Goal: Task Accomplishment & Management: Use online tool/utility

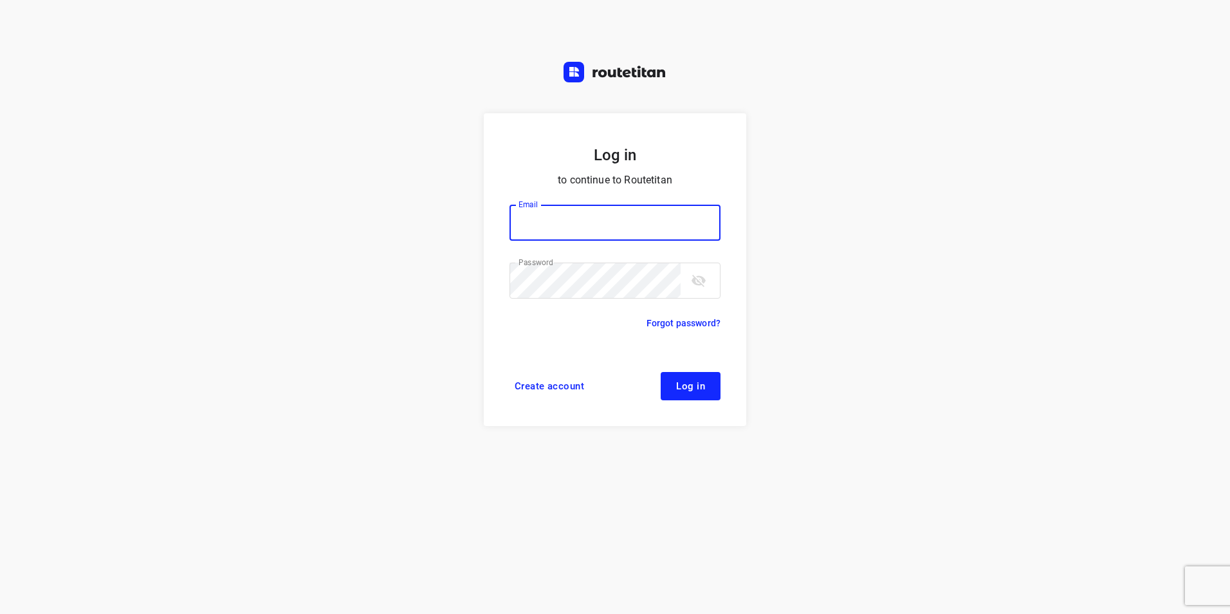
type input "jel@woodupp.nl"
click at [697, 387] on span "Log in" at bounding box center [690, 386] width 29 height 10
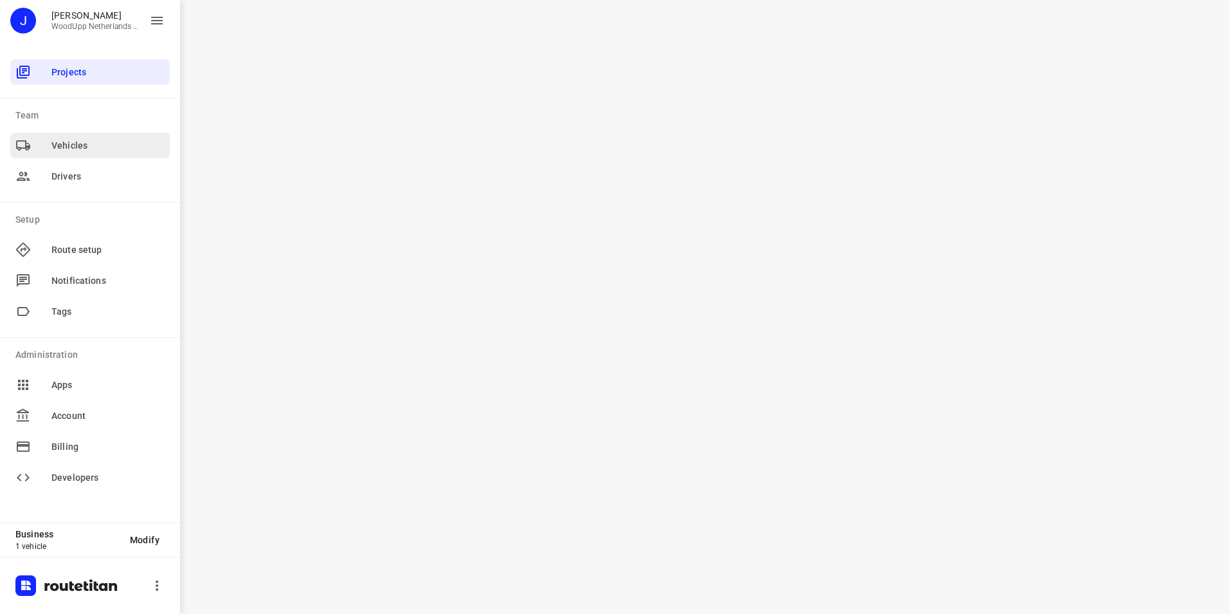
click at [92, 148] on span "Vehicles" at bounding box center [107, 146] width 113 height 14
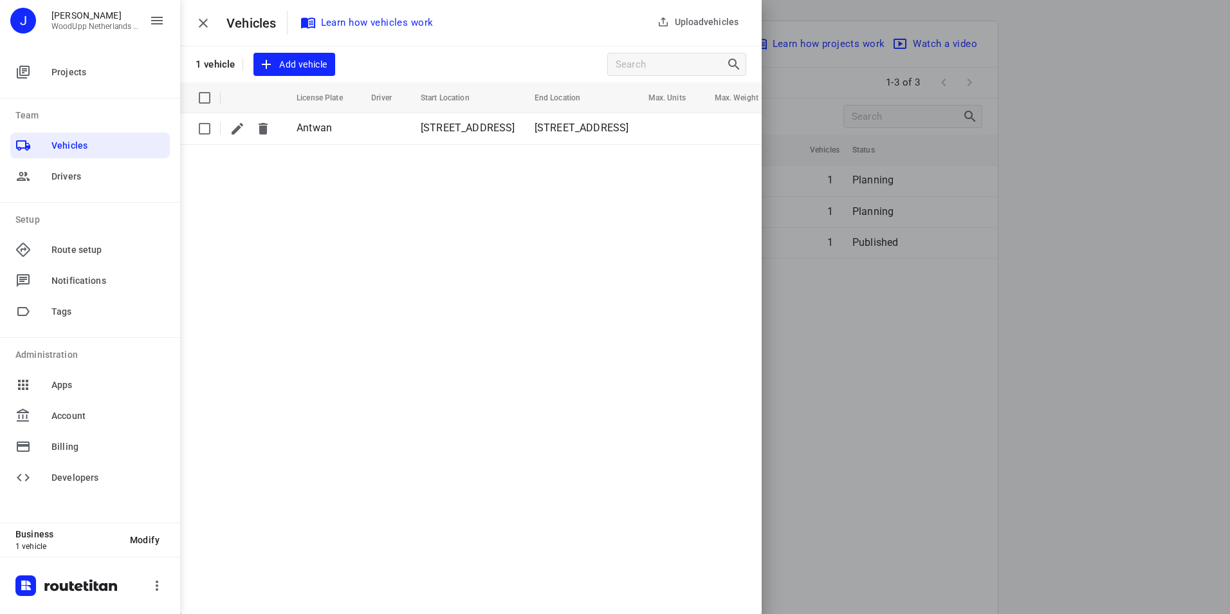
click at [926, 390] on div at bounding box center [615, 307] width 1230 height 614
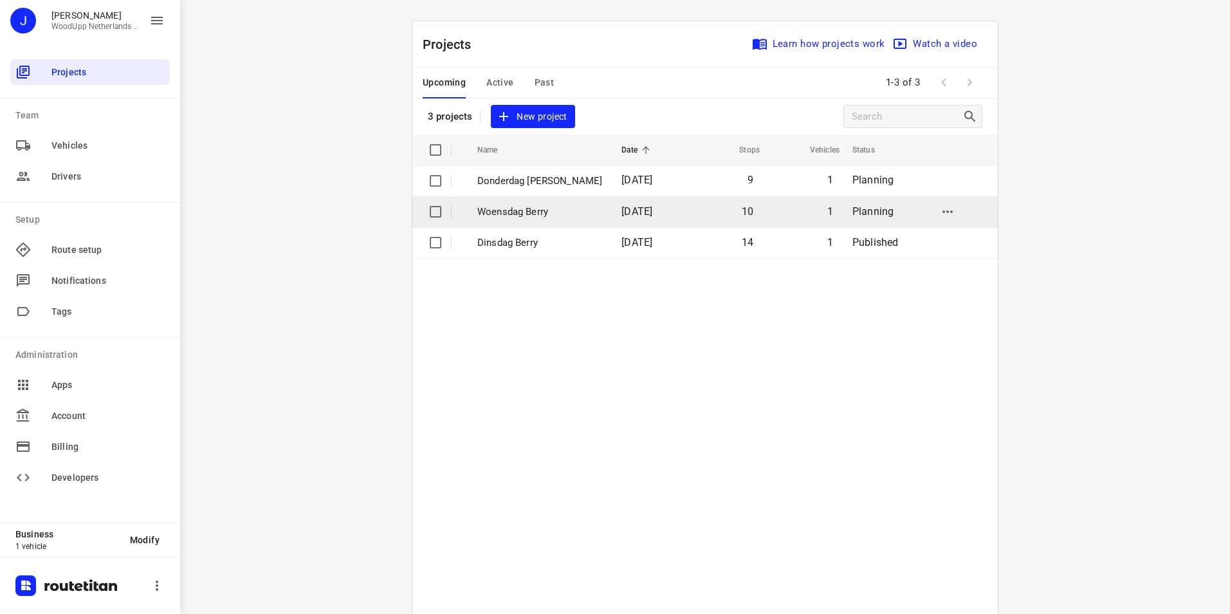
click at [502, 211] on p "Woensdag Berry" at bounding box center [539, 212] width 125 height 15
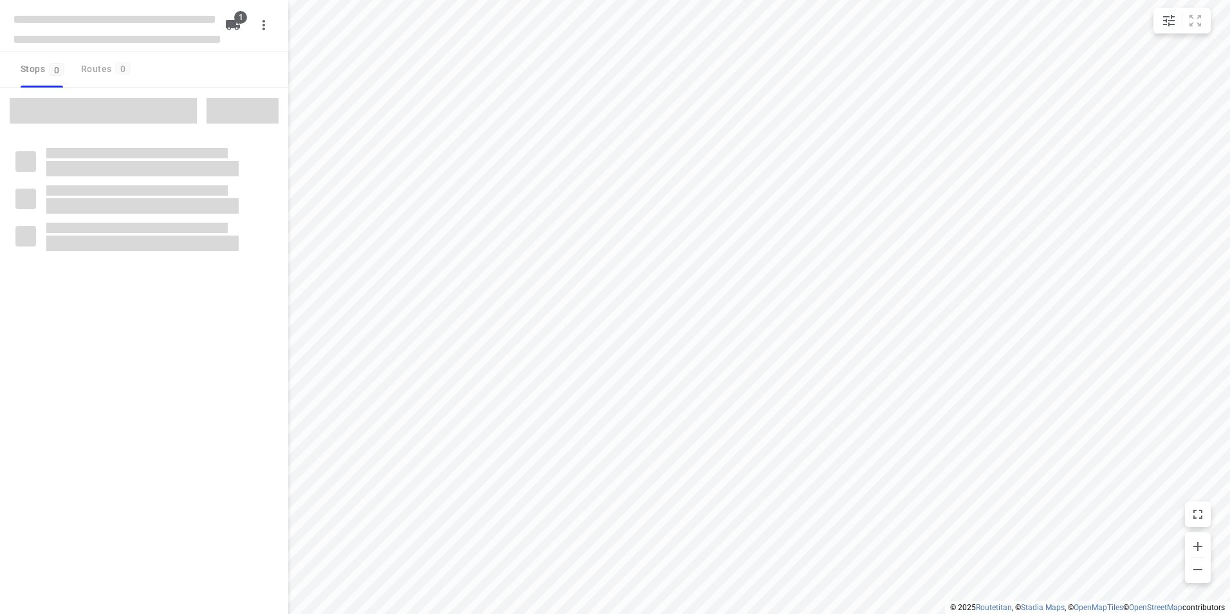
type input "distance"
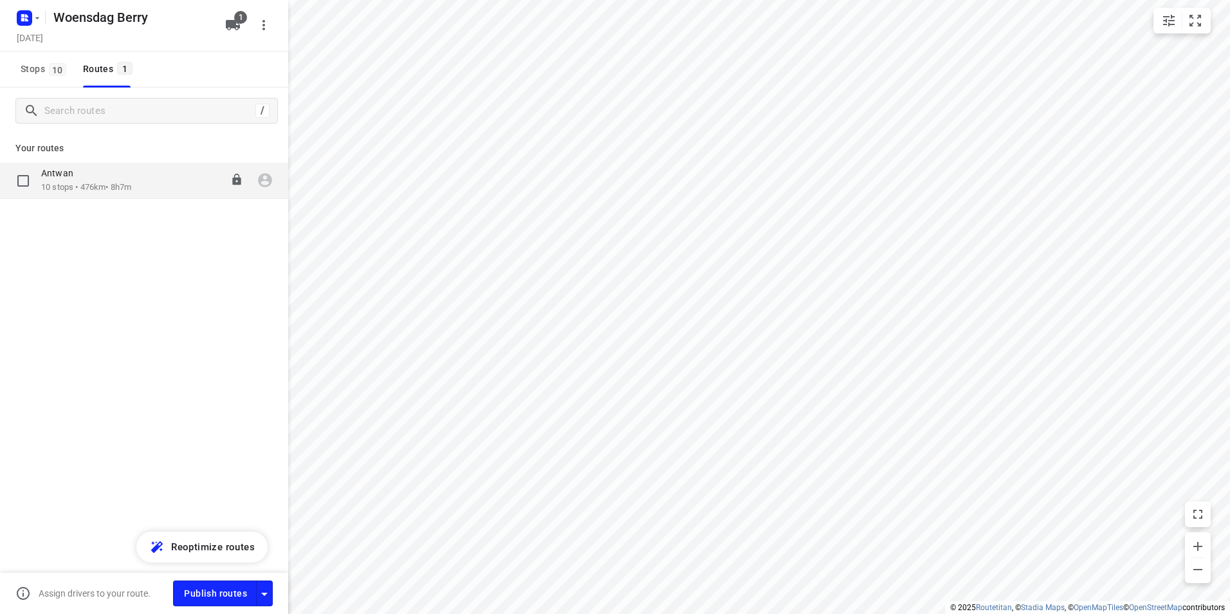
click at [115, 190] on p "10 stops • 476km • 8h7m" at bounding box center [86, 187] width 90 height 12
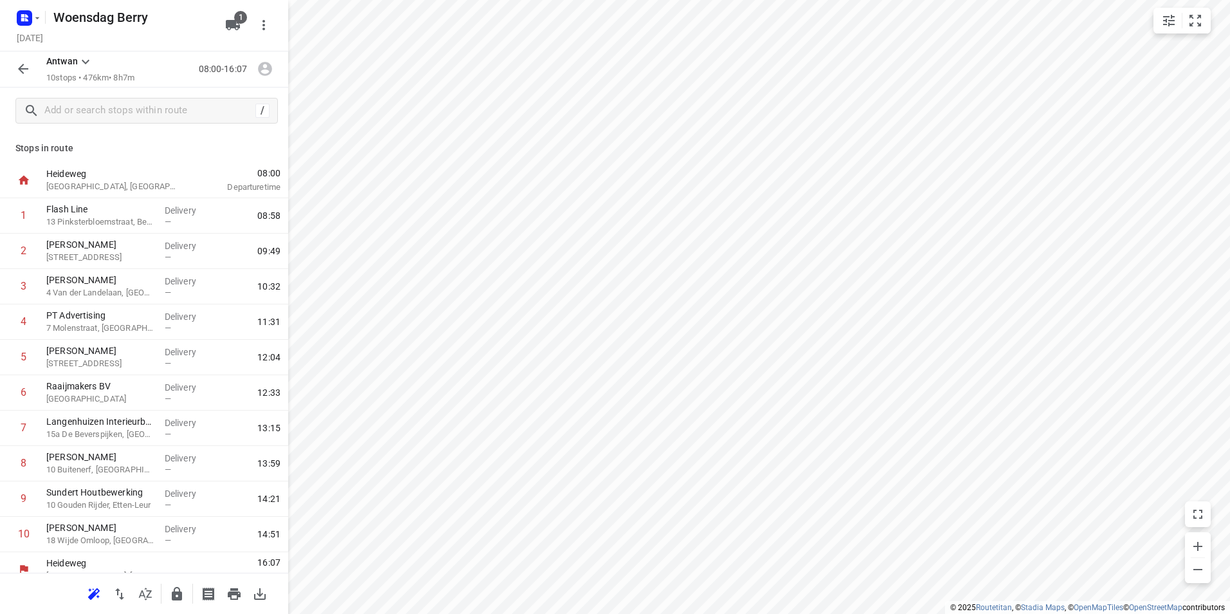
click at [17, 72] on icon "button" at bounding box center [22, 68] width 15 height 15
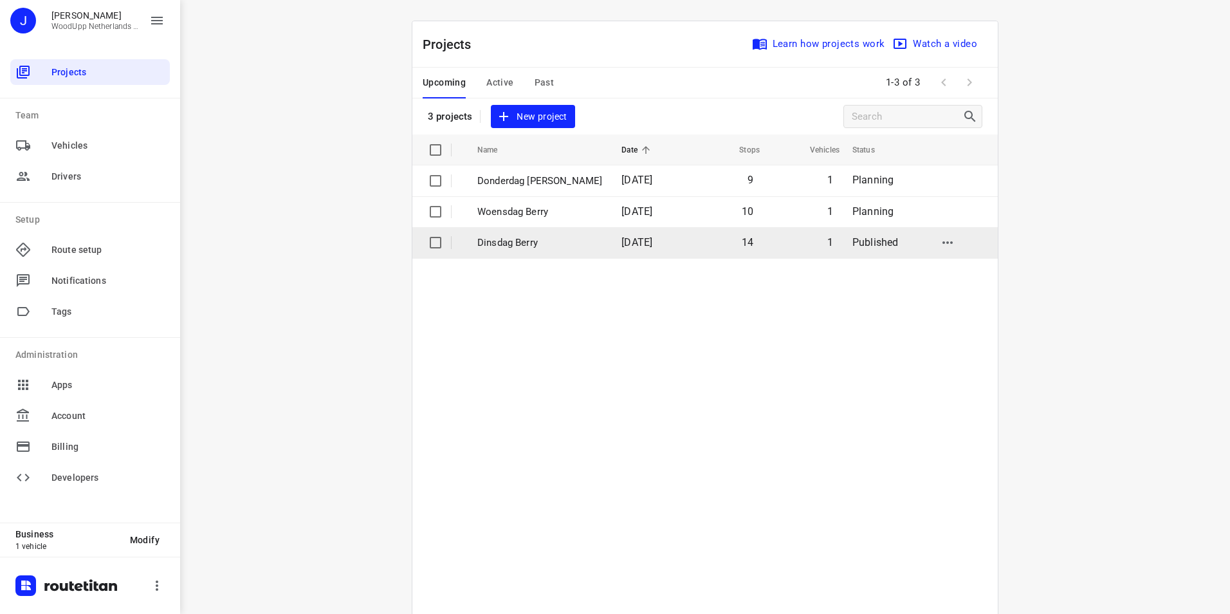
click at [495, 240] on p "Dinsdag Berry" at bounding box center [539, 242] width 125 height 15
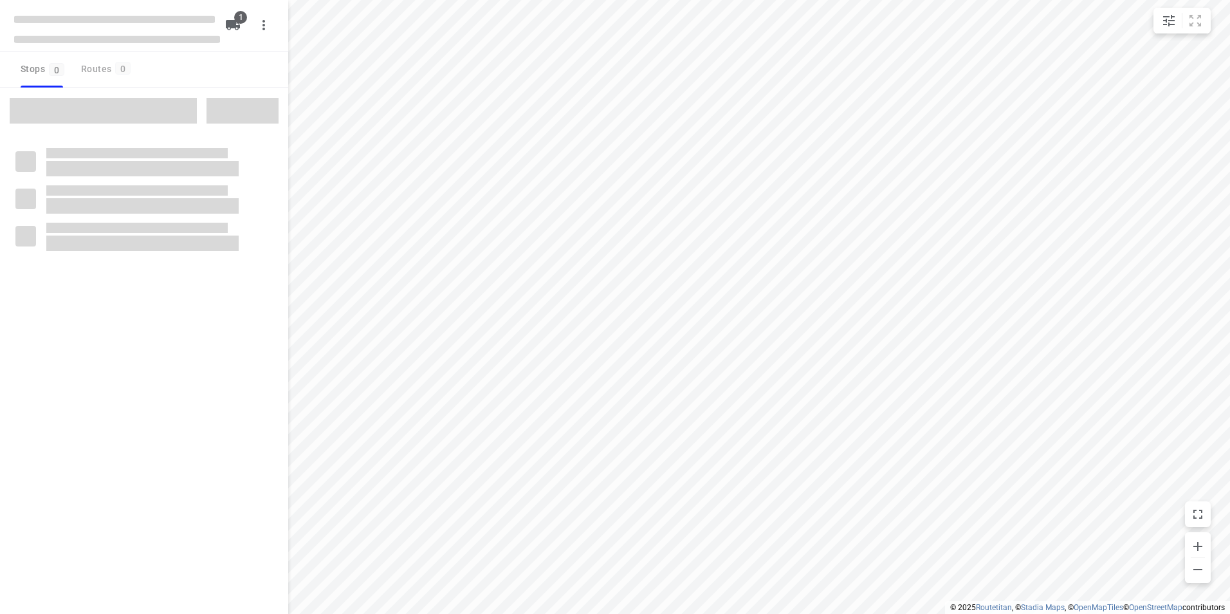
type input "distance"
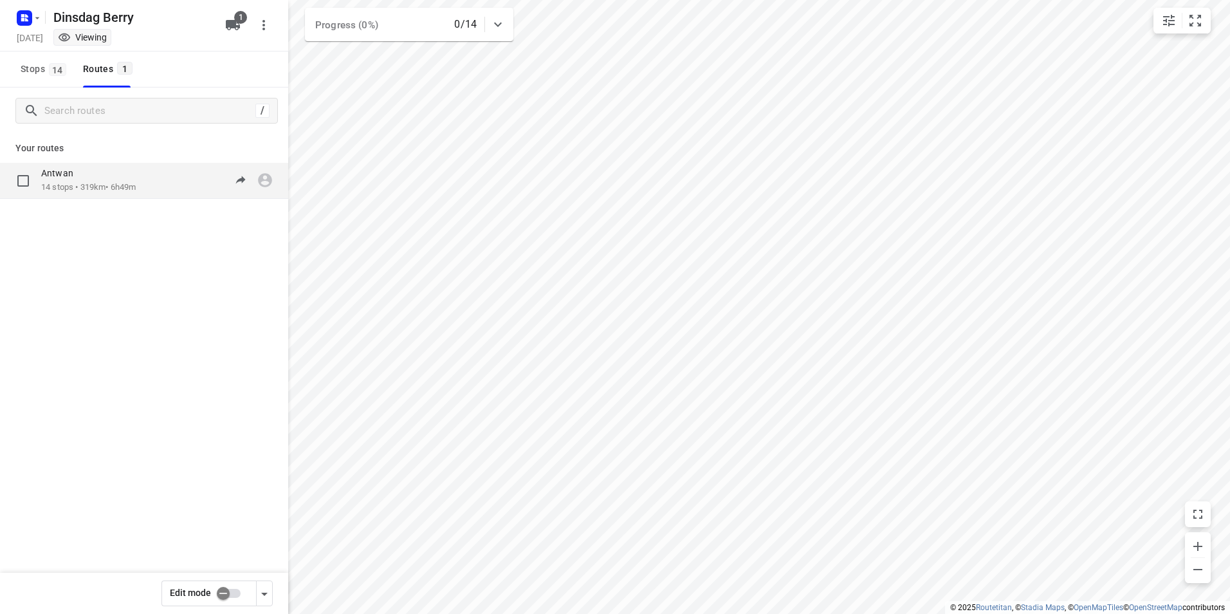
click at [96, 189] on p "14 stops • 319km • 6h49m" at bounding box center [88, 187] width 95 height 12
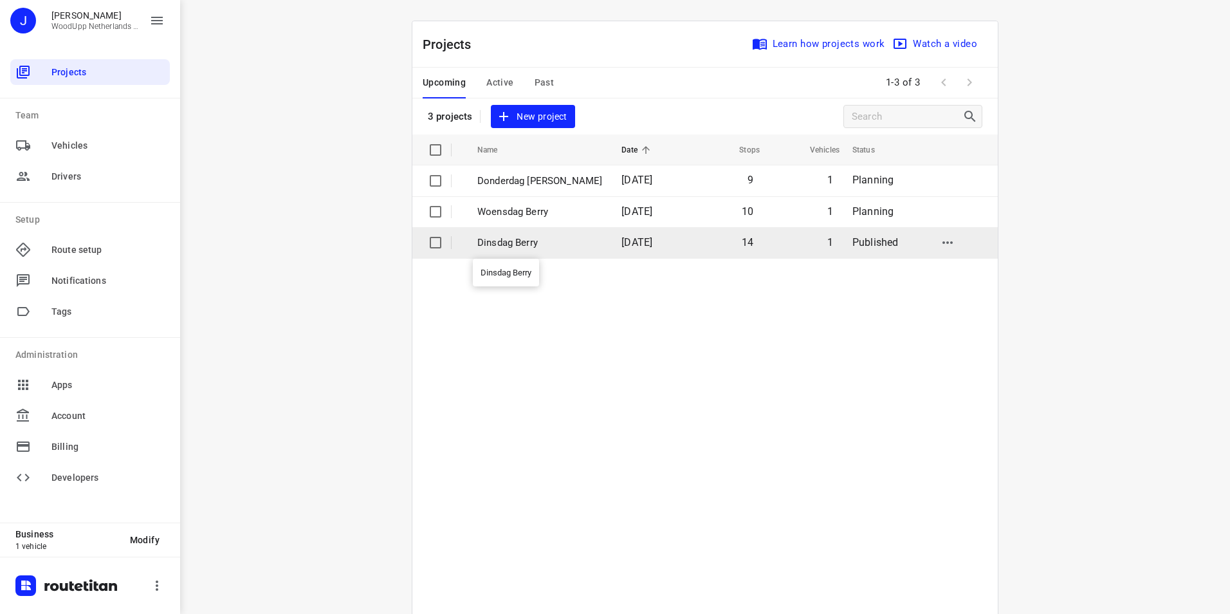
click at [518, 239] on p "Dinsdag Berry" at bounding box center [539, 242] width 125 height 15
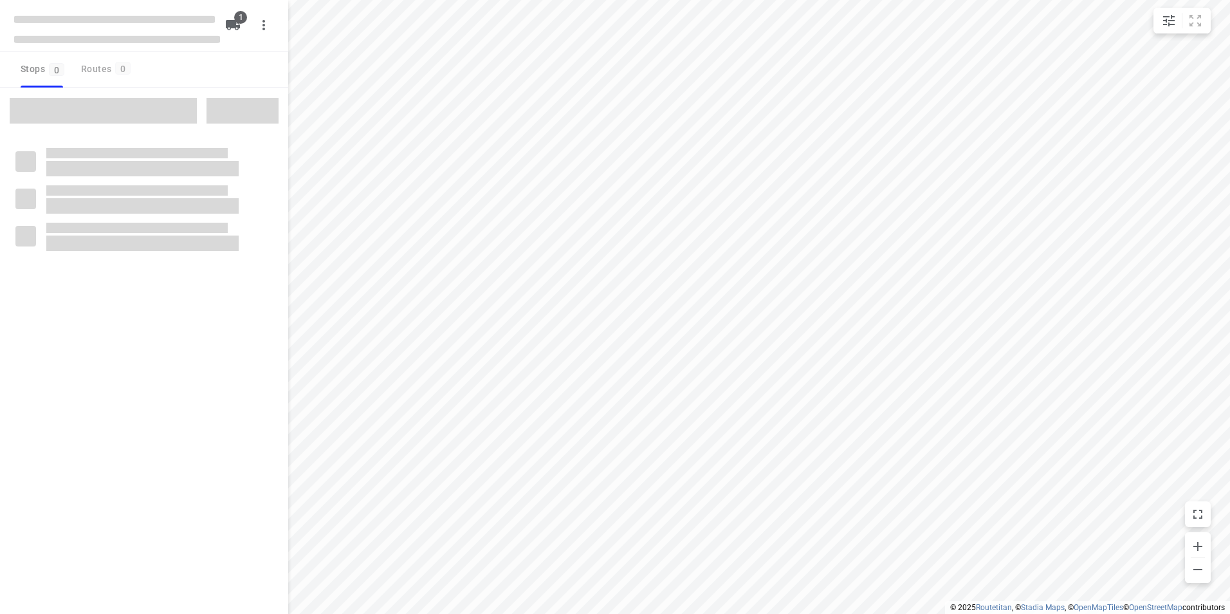
type input "distance"
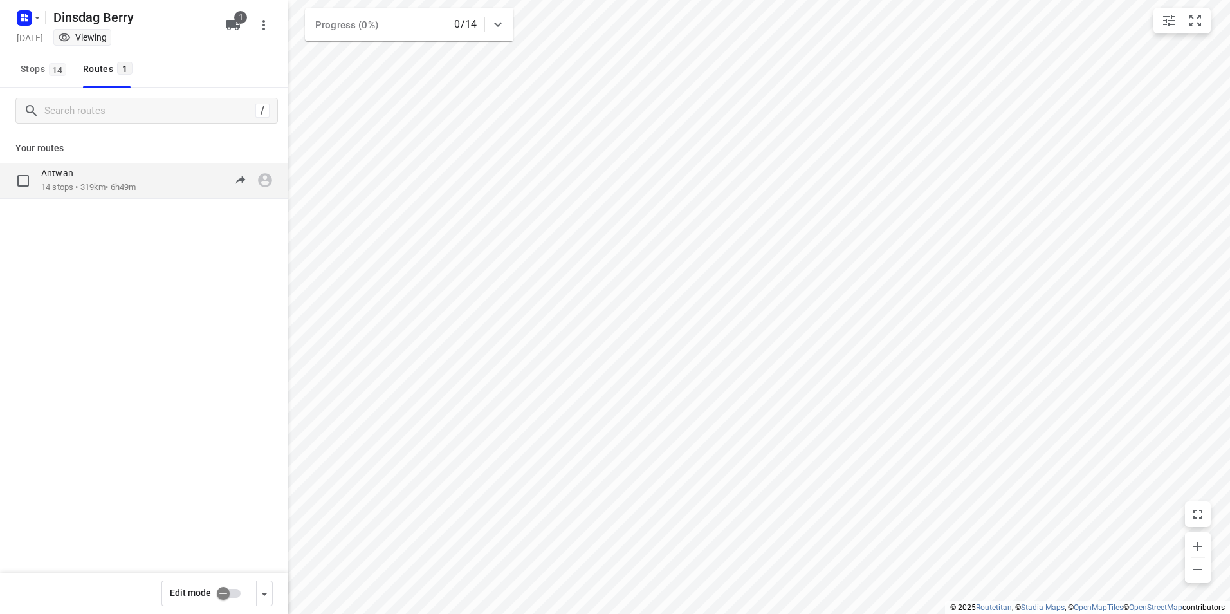
click at [96, 175] on div "Antwan" at bounding box center [88, 174] width 95 height 14
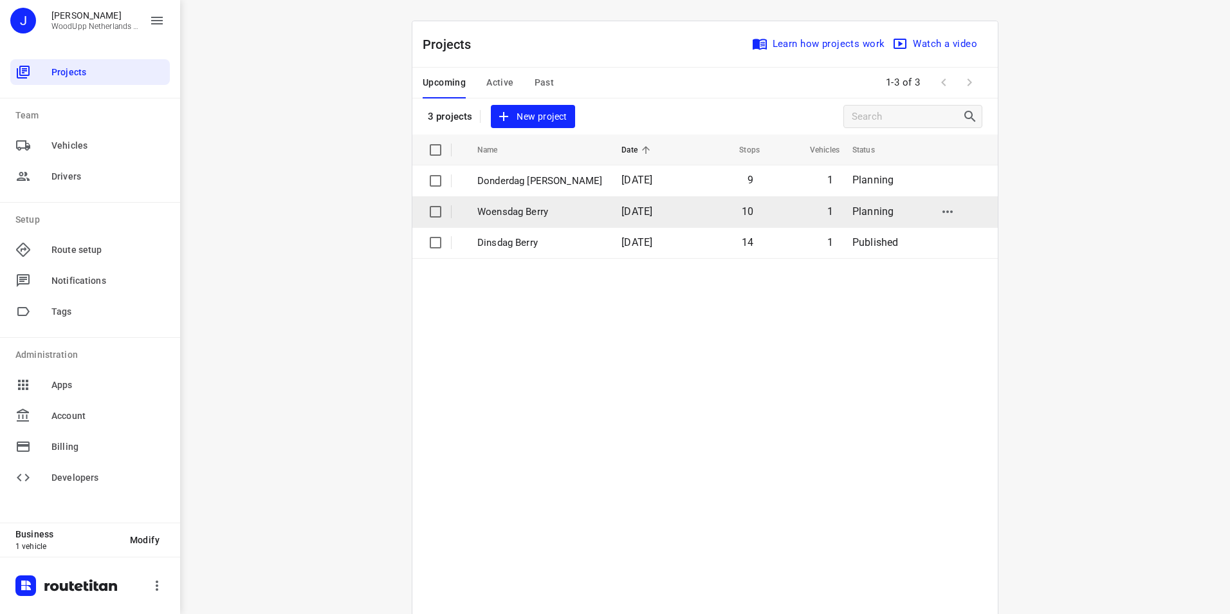
click at [510, 212] on p "Woensdag Berry" at bounding box center [539, 212] width 125 height 15
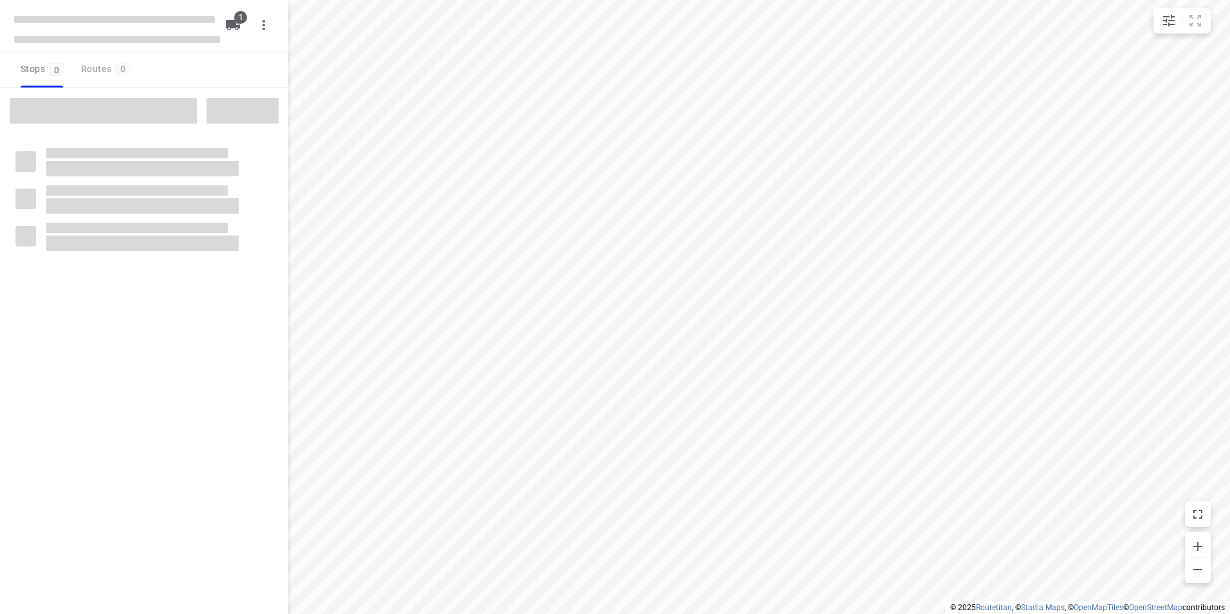
type input "distance"
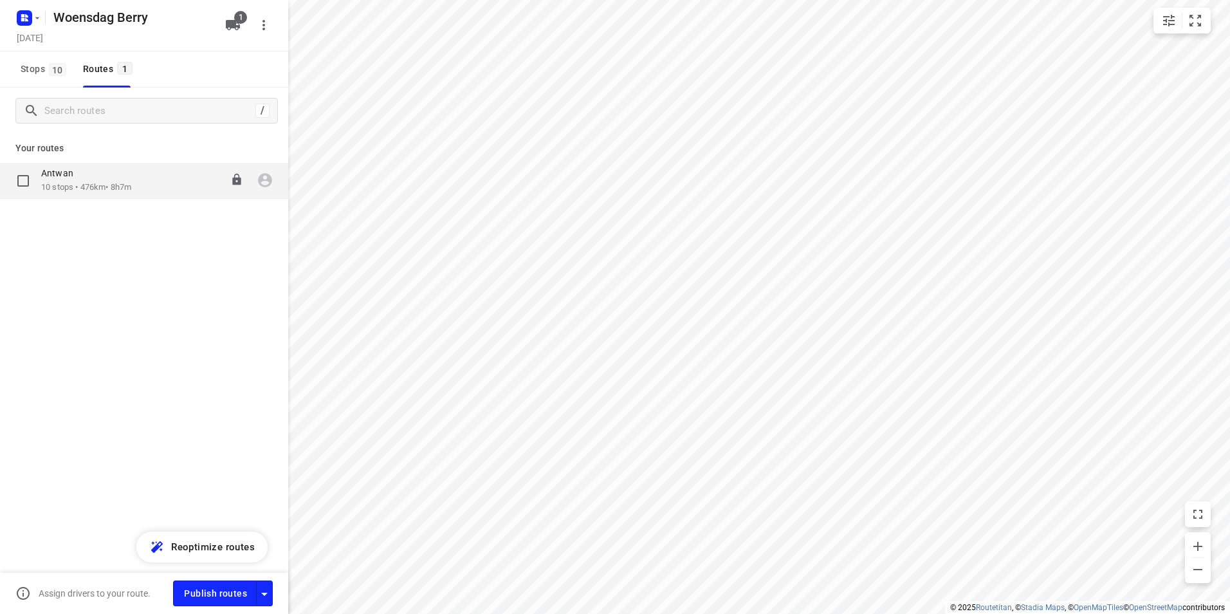
click at [138, 174] on div "Antwan 10 stops • 476km • 8h7m 08:00-16:07" at bounding box center [164, 180] width 247 height 26
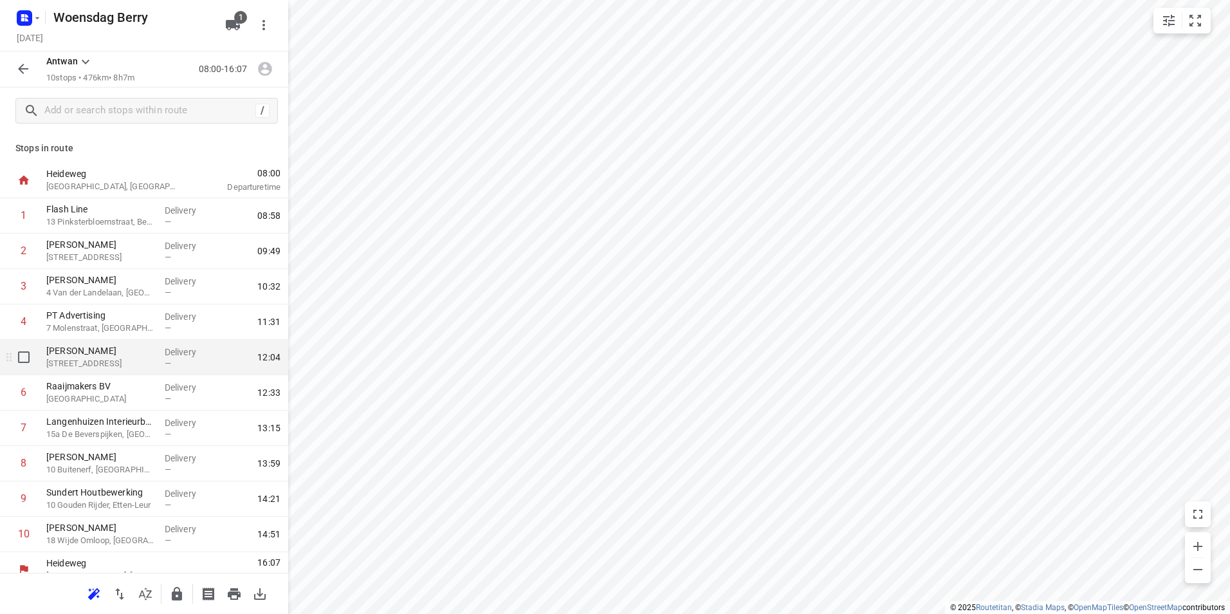
scroll to position [15, 0]
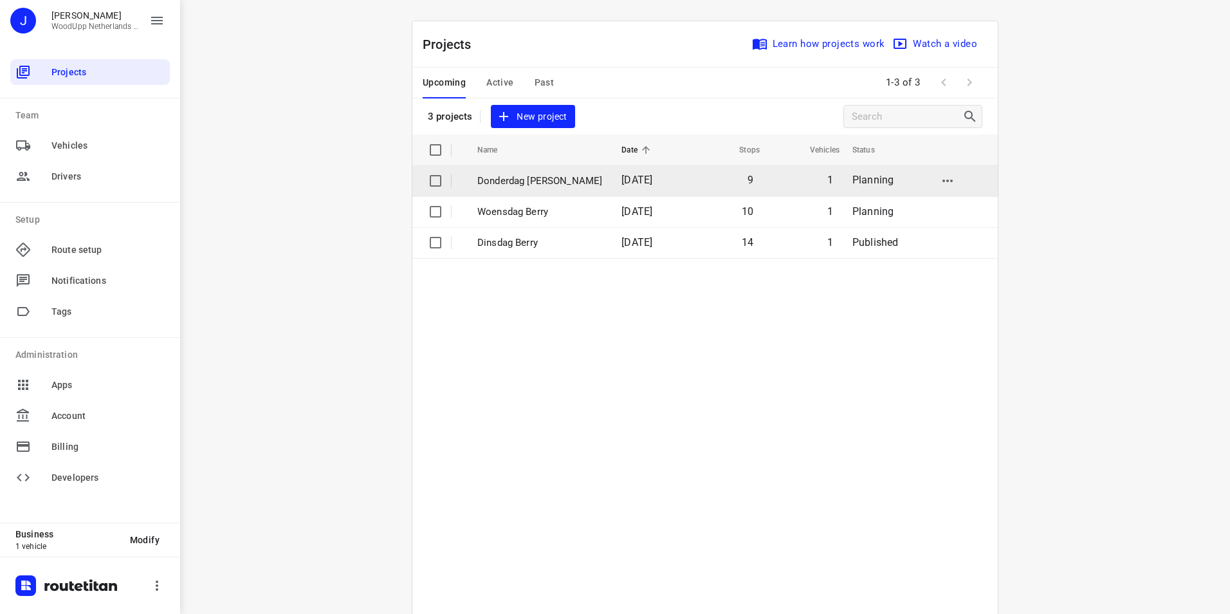
click at [520, 176] on p "Donderdag [PERSON_NAME]" at bounding box center [539, 181] width 125 height 15
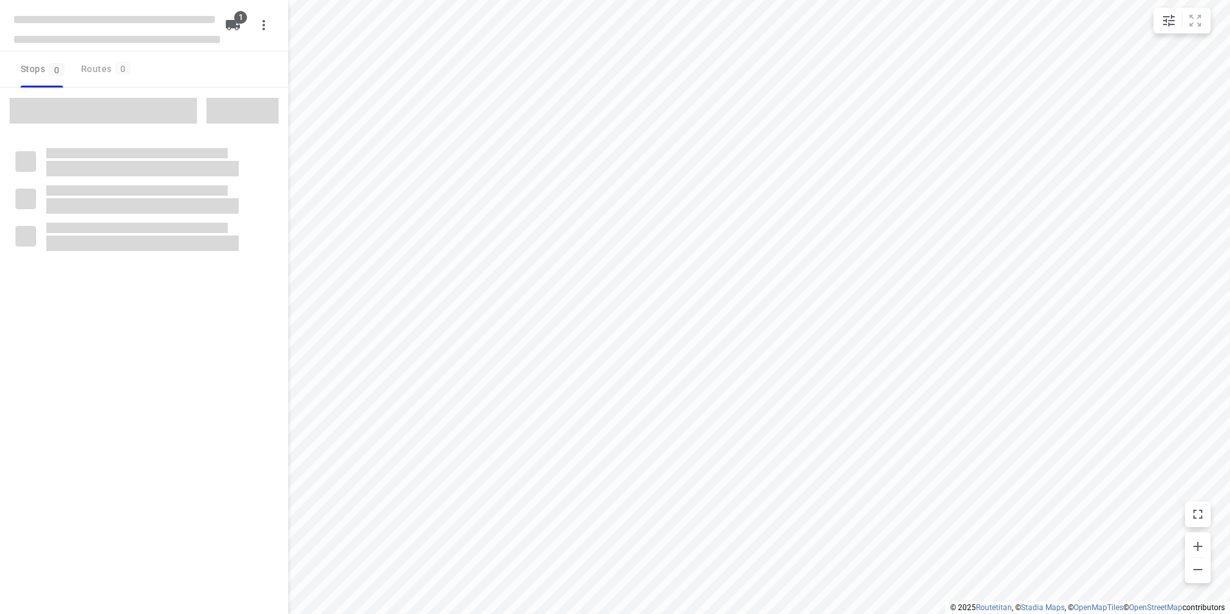
type input "distance"
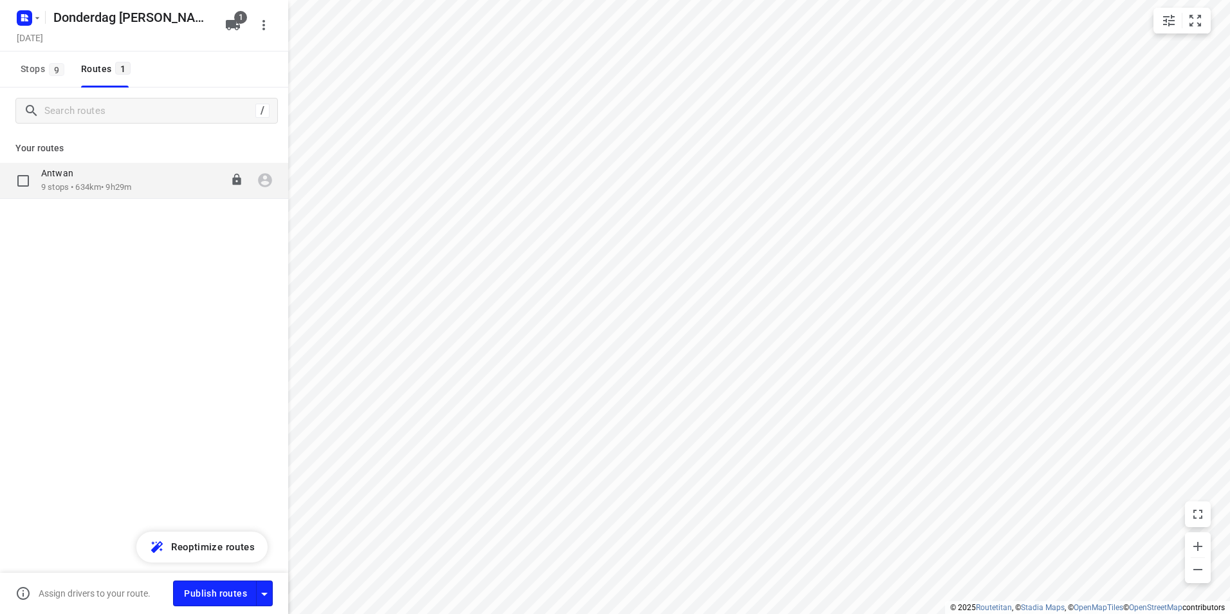
click at [118, 176] on div "Antwan" at bounding box center [86, 174] width 90 height 14
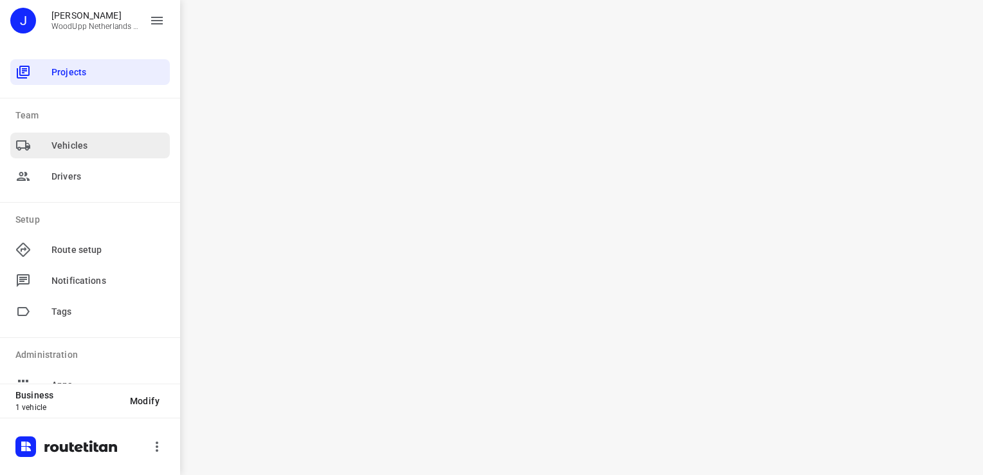
click at [94, 152] on div "Vehicles" at bounding box center [90, 146] width 160 height 26
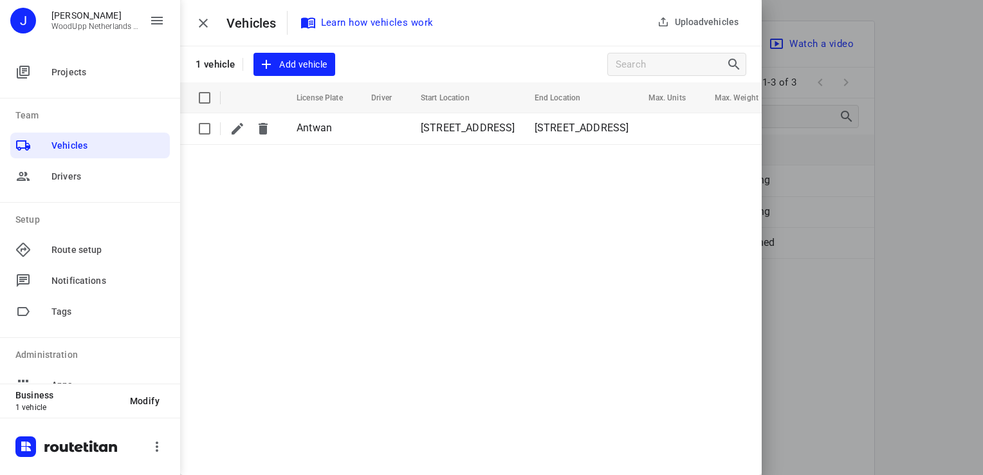
click at [843, 292] on div at bounding box center [491, 237] width 983 height 475
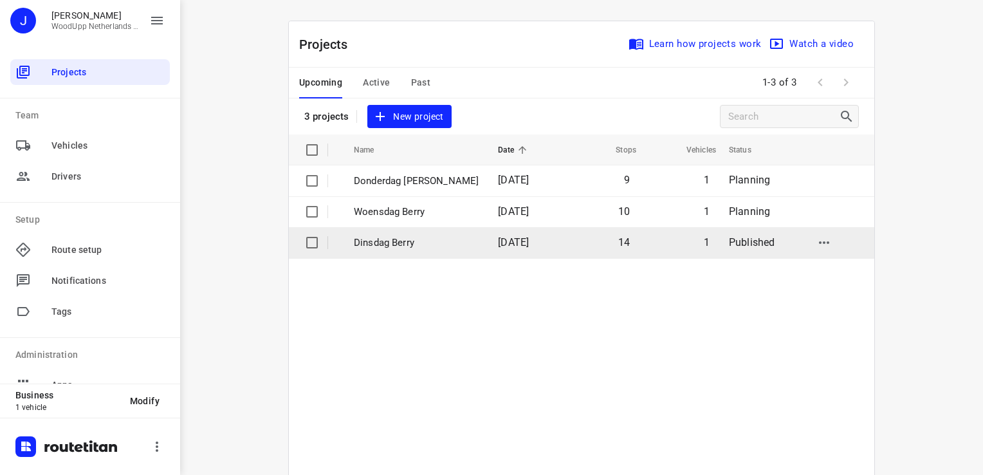
click at [376, 242] on p "Dinsdag Berry" at bounding box center [416, 242] width 125 height 15
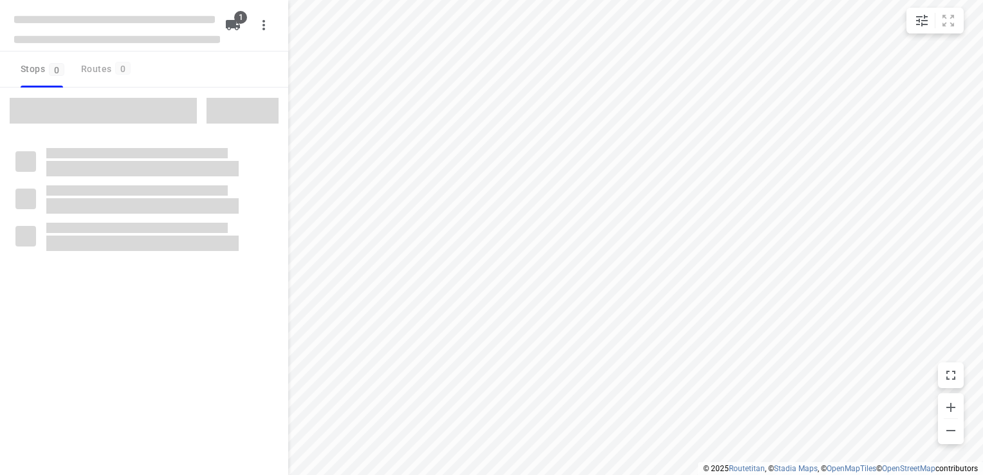
type input "distance"
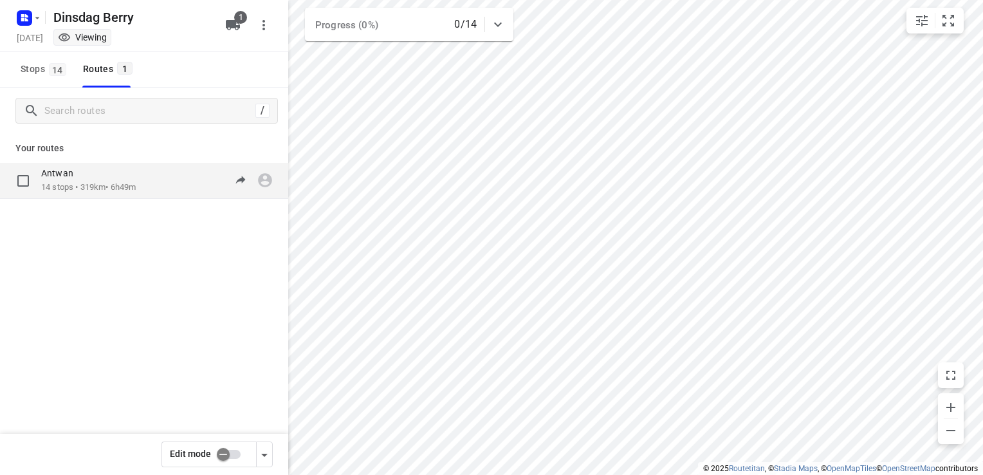
click at [68, 187] on p "14 stops • 319km • 6h49m" at bounding box center [88, 187] width 95 height 12
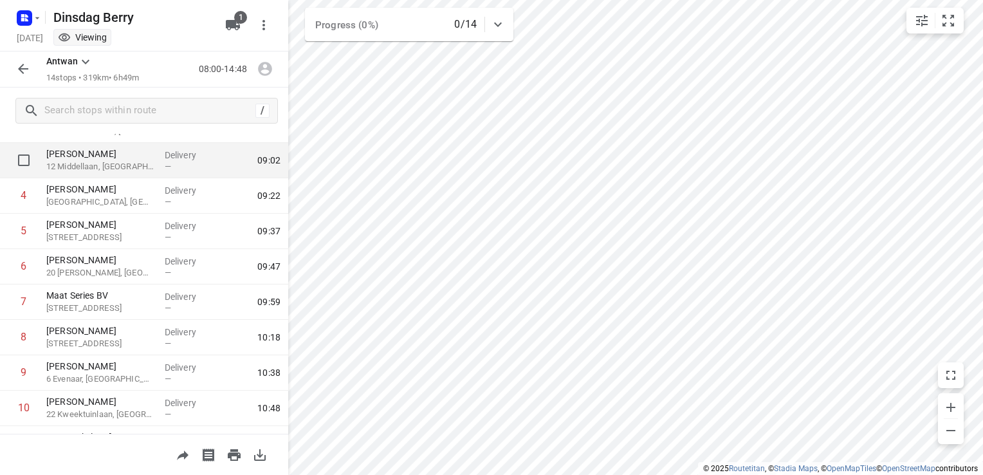
scroll to position [193, 0]
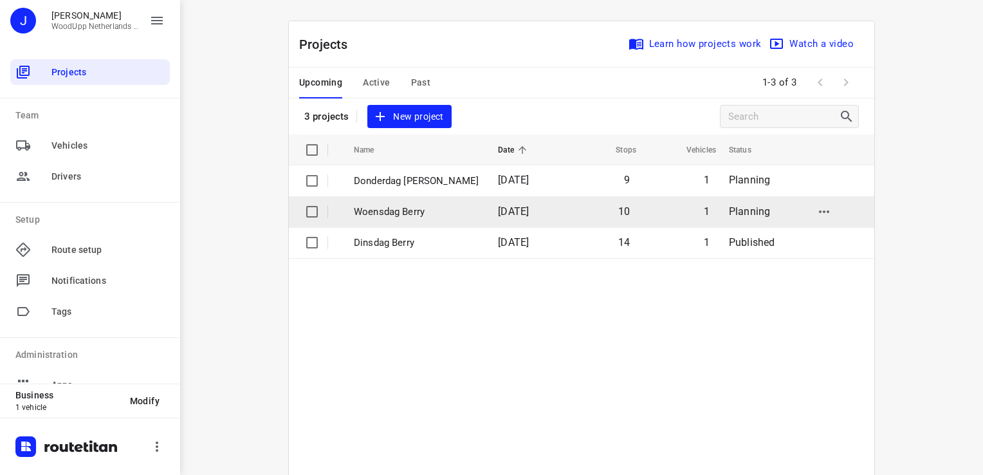
click at [401, 210] on p "Woensdag Berry" at bounding box center [416, 212] width 125 height 15
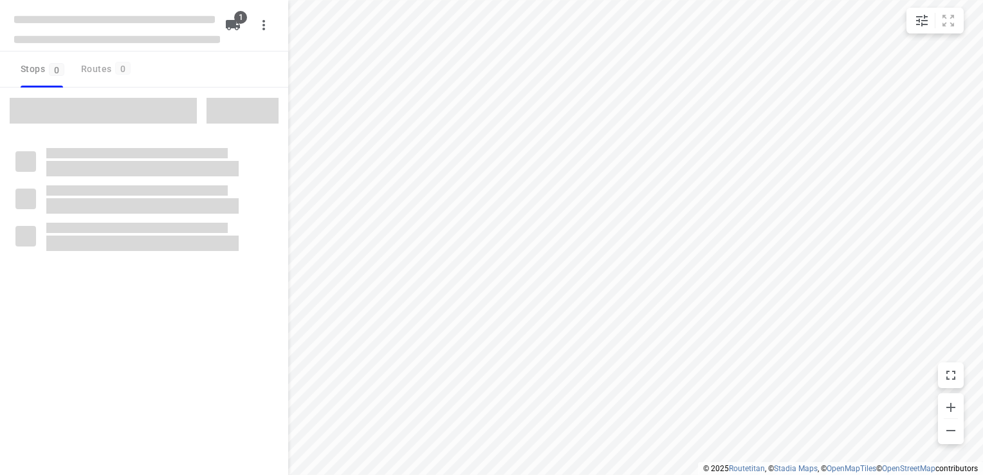
type input "distance"
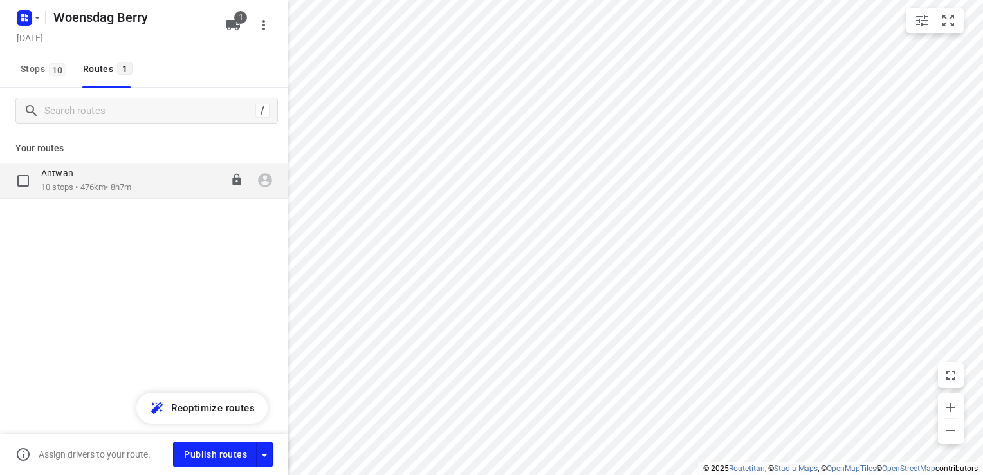
click at [122, 181] on p "10 stops • 476km • 8h7m" at bounding box center [86, 187] width 90 height 12
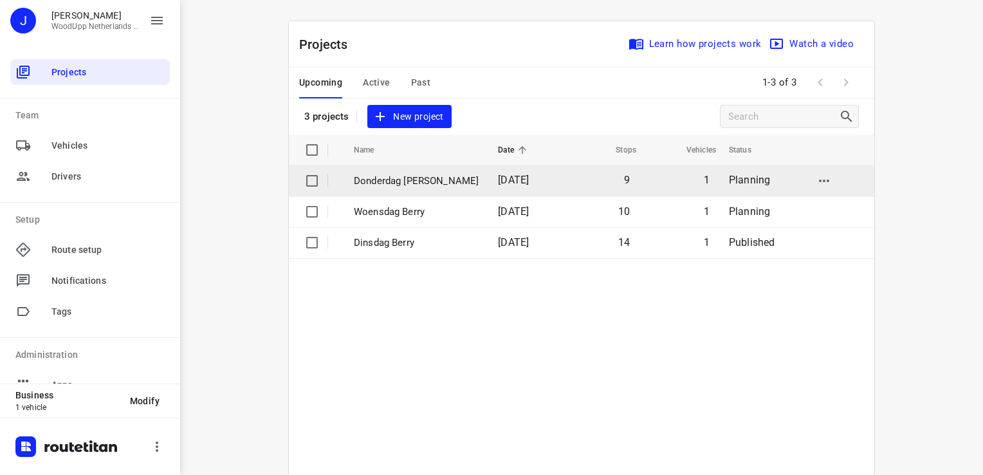
click at [407, 188] on td "Donderdag [PERSON_NAME]" at bounding box center [414, 180] width 147 height 31
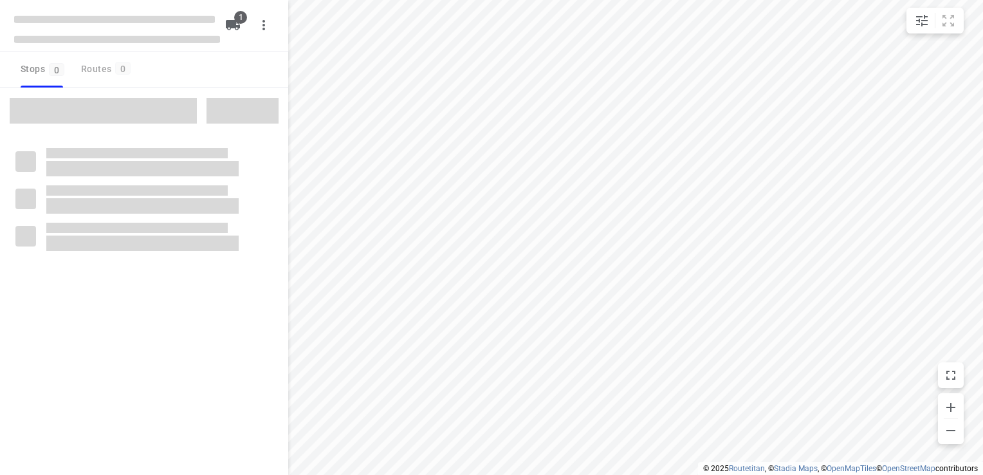
type input "distance"
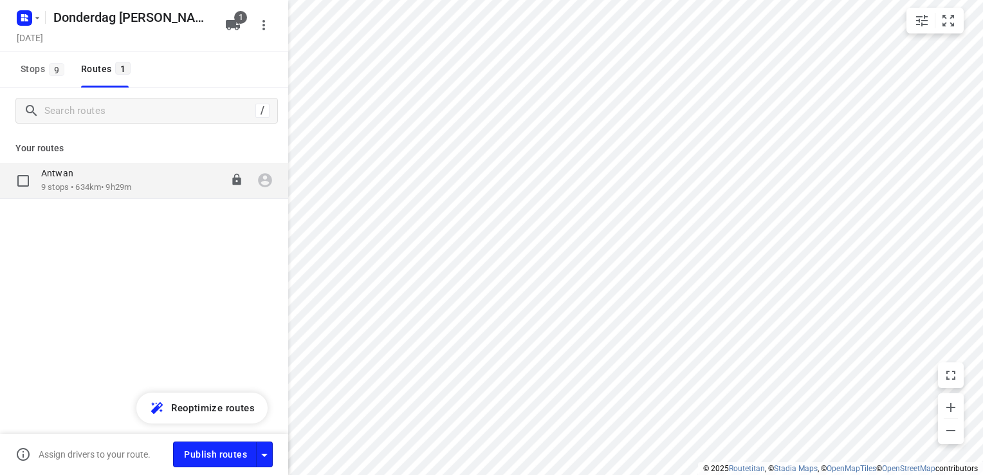
click at [131, 180] on div "Antwan" at bounding box center [86, 174] width 90 height 14
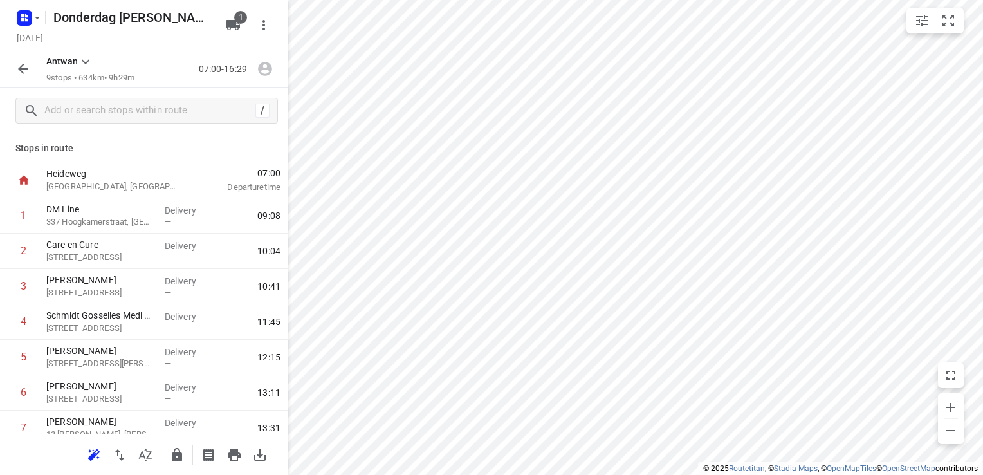
click at [23, 70] on icon "button" at bounding box center [22, 68] width 15 height 15
